Goal: Download file/media

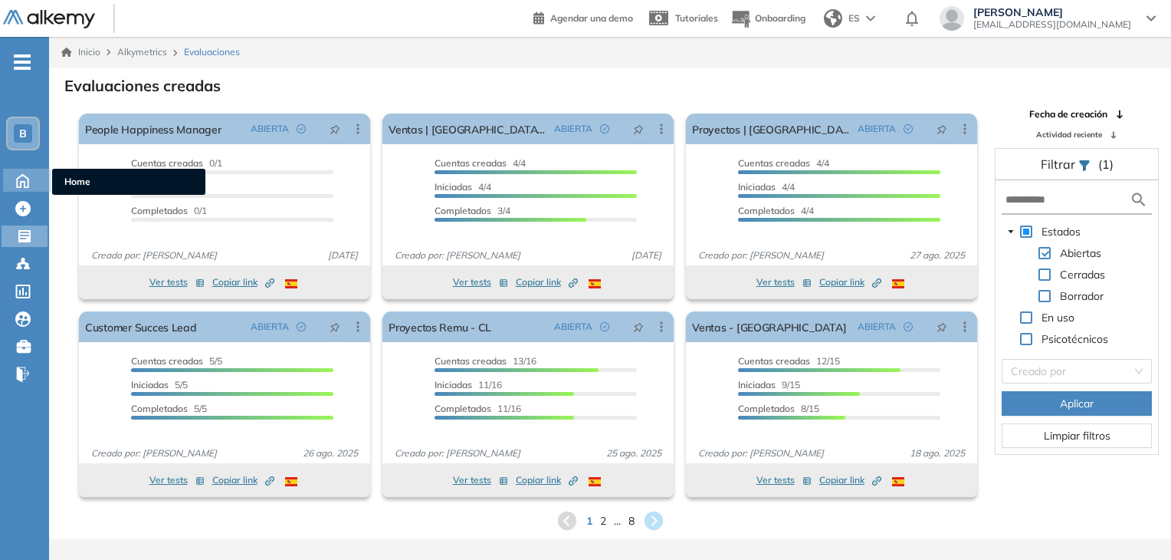
click at [25, 181] on icon at bounding box center [22, 179] width 27 height 18
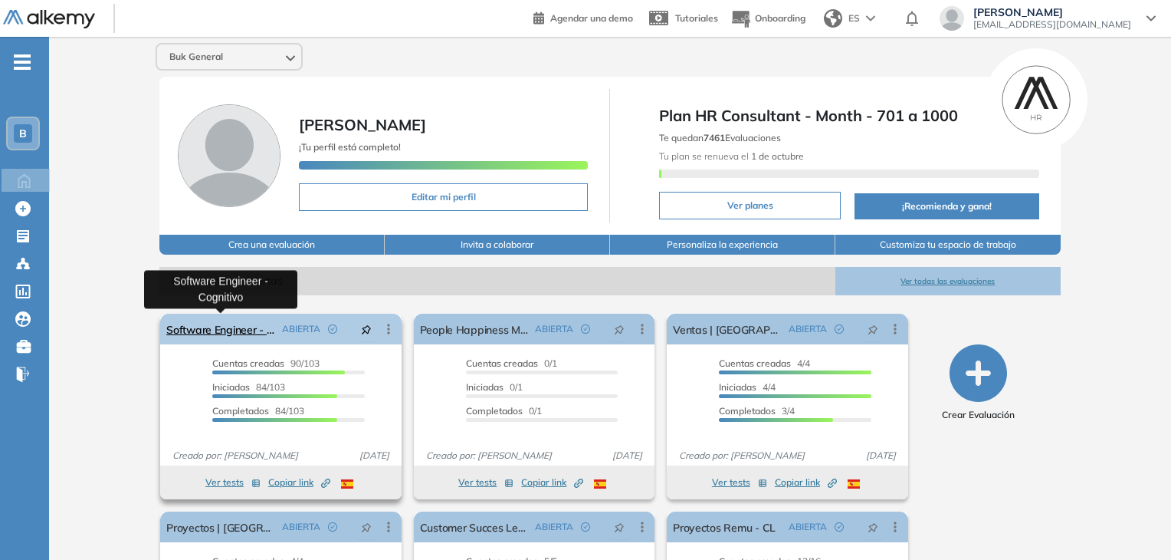
click at [222, 332] on link "Software Engineer - Cognitivo" at bounding box center [220, 328] width 109 height 31
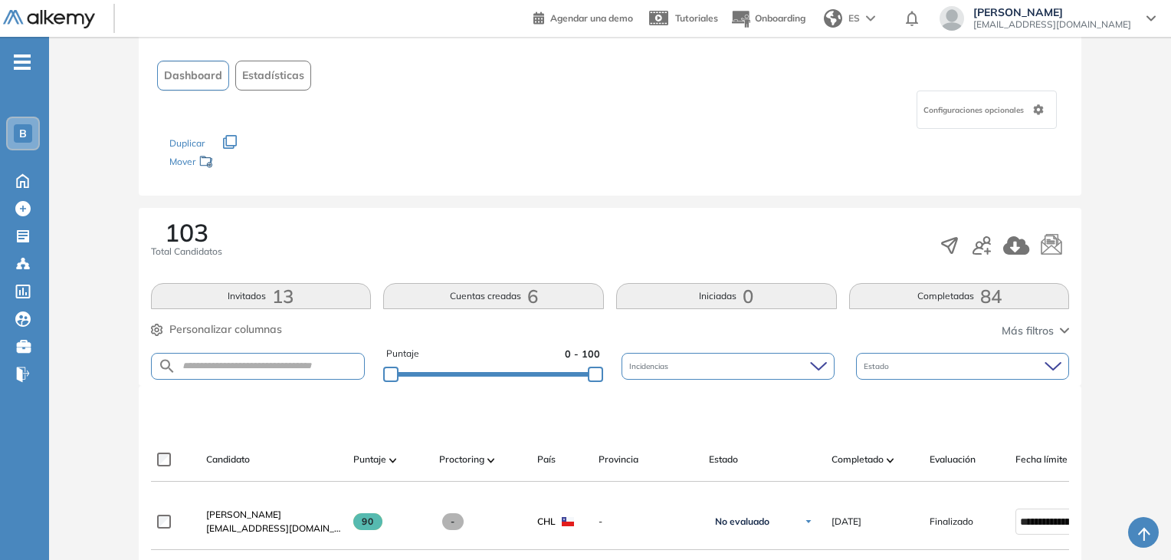
scroll to position [77, 0]
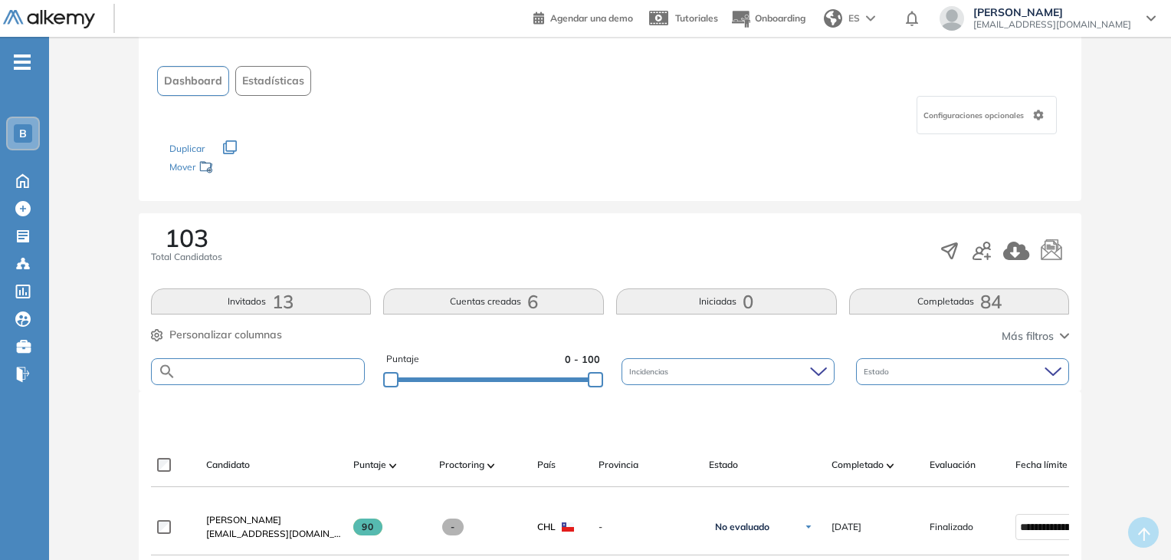
click at [254, 366] on input "text" at bounding box center [270, 371] width 189 height 11
click at [239, 369] on input "text" at bounding box center [270, 371] width 189 height 11
type input "*********"
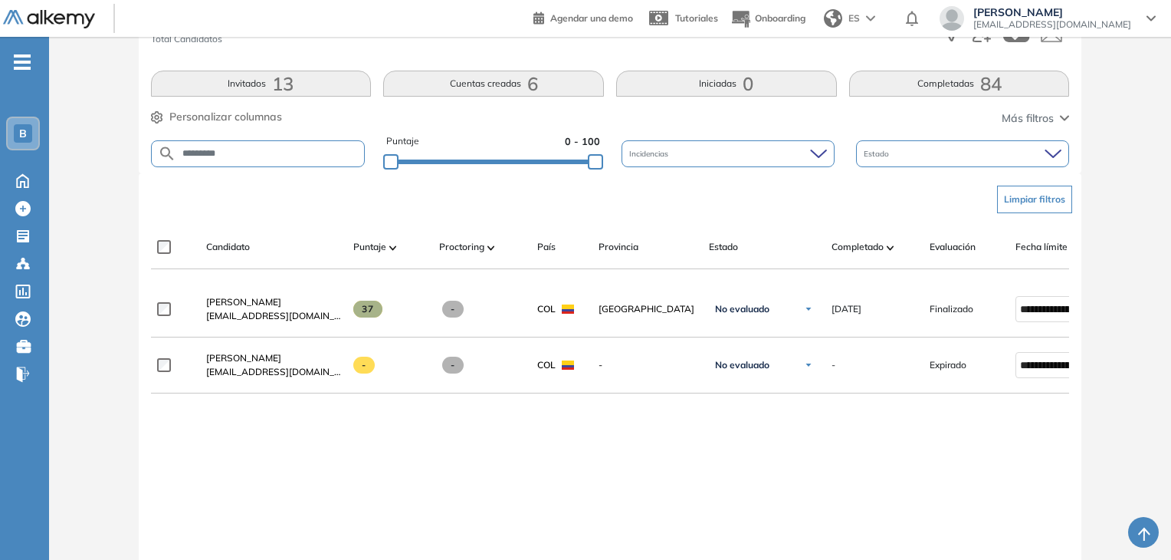
scroll to position [307, 0]
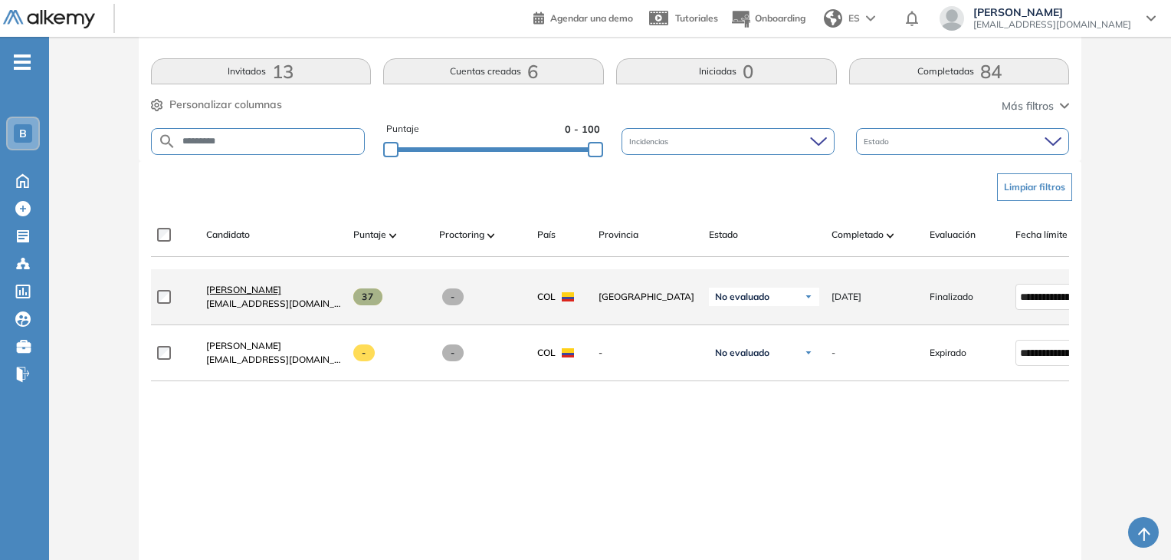
click at [281, 289] on span "[PERSON_NAME]" at bounding box center [243, 289] width 75 height 11
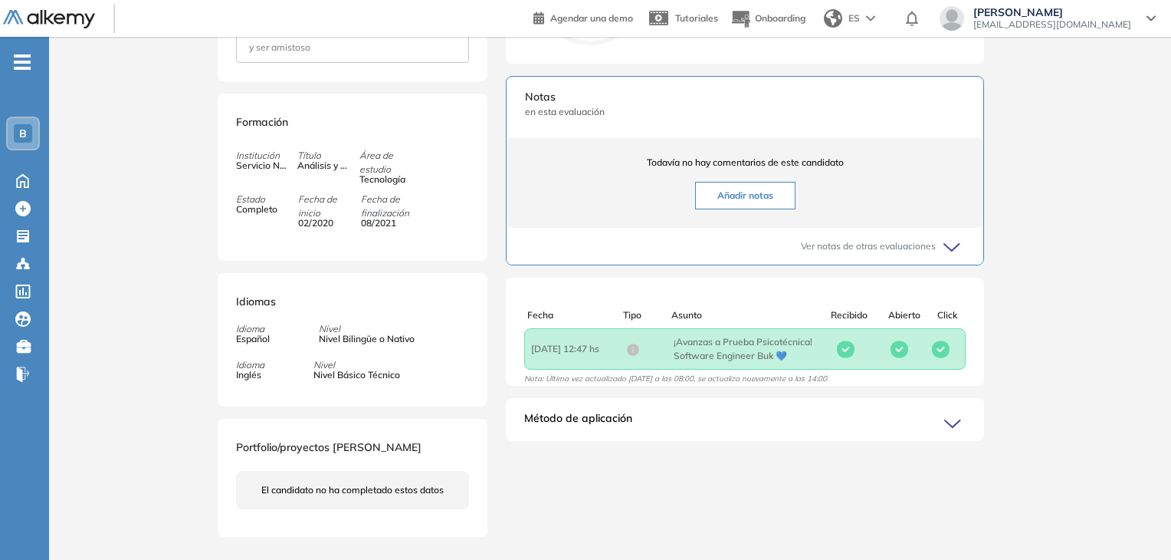
scroll to position [419, 0]
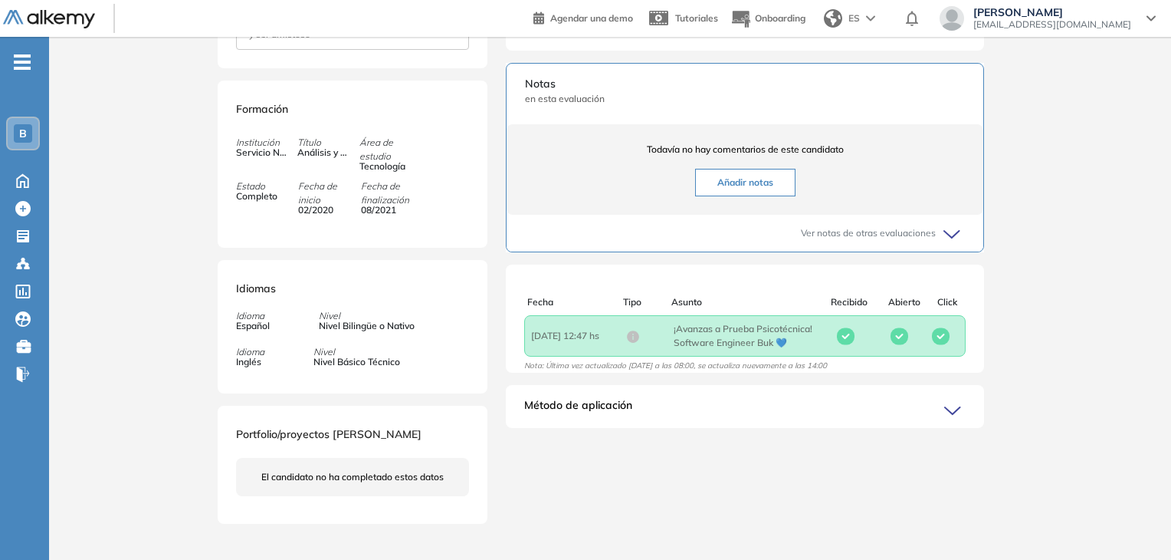
click at [947, 422] on icon at bounding box center [954, 410] width 21 height 21
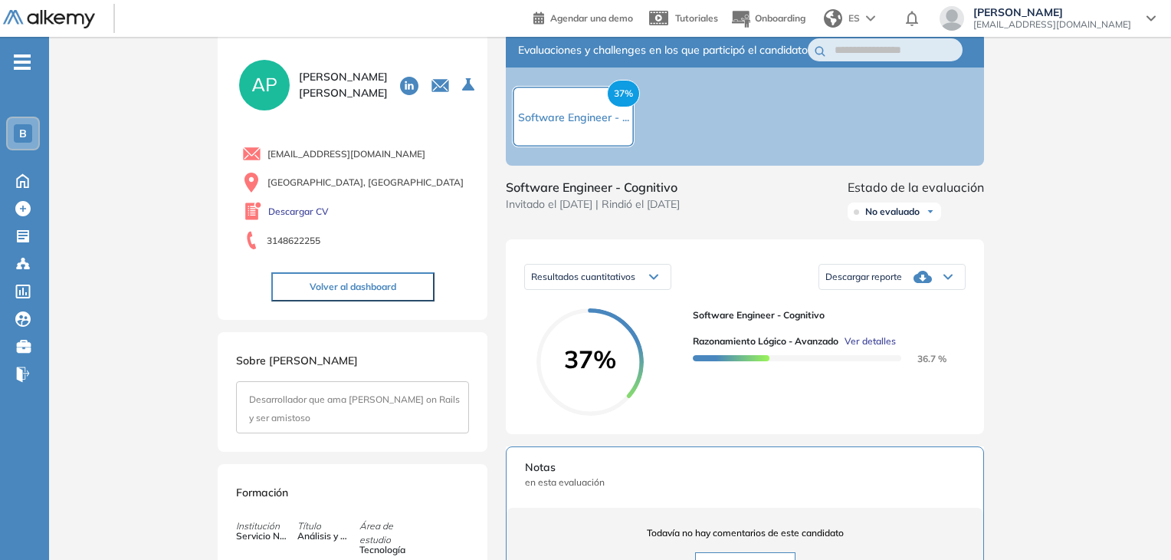
scroll to position [0, 0]
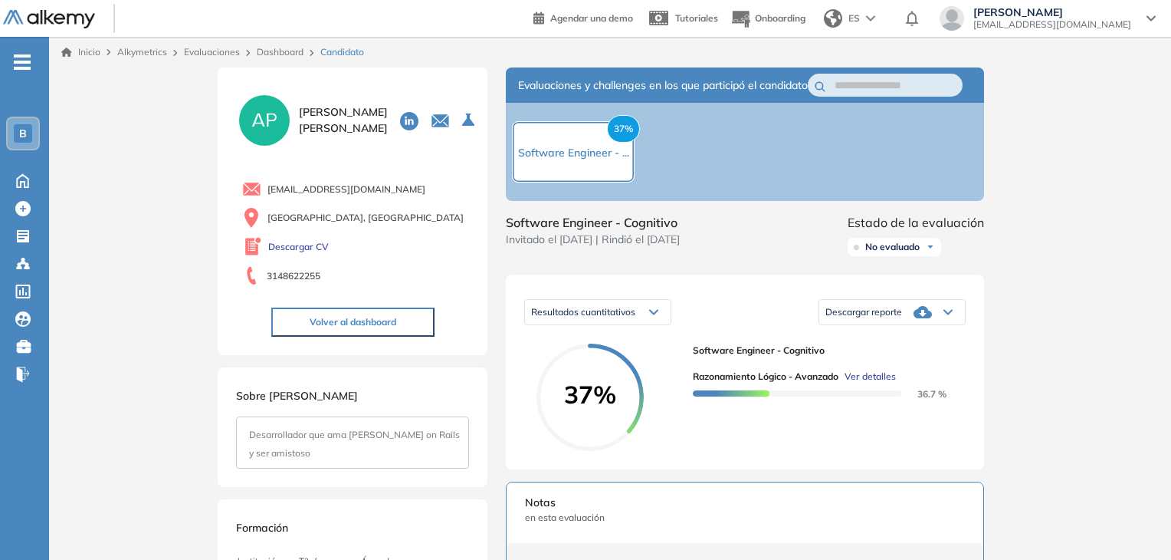
click at [881, 318] on span "Descargar reporte" at bounding box center [864, 312] width 77 height 12
click at [889, 345] on li "Descargar informe completo" at bounding box center [882, 337] width 113 height 15
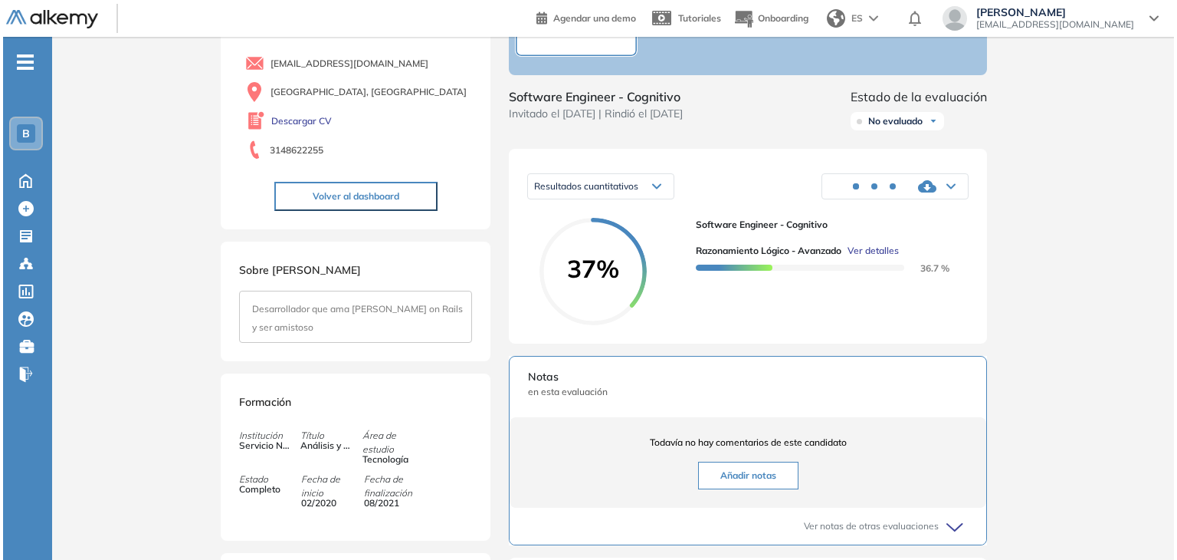
scroll to position [153, 0]
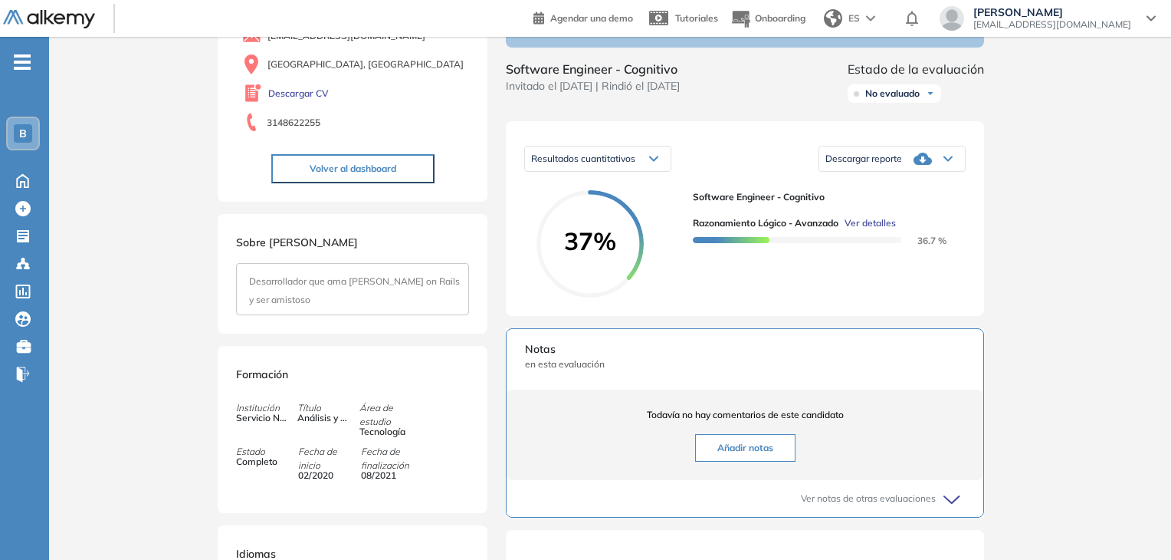
click at [870, 230] on span "Ver detalles" at bounding box center [870, 223] width 51 height 14
